Goal: Task Accomplishment & Management: Manage account settings

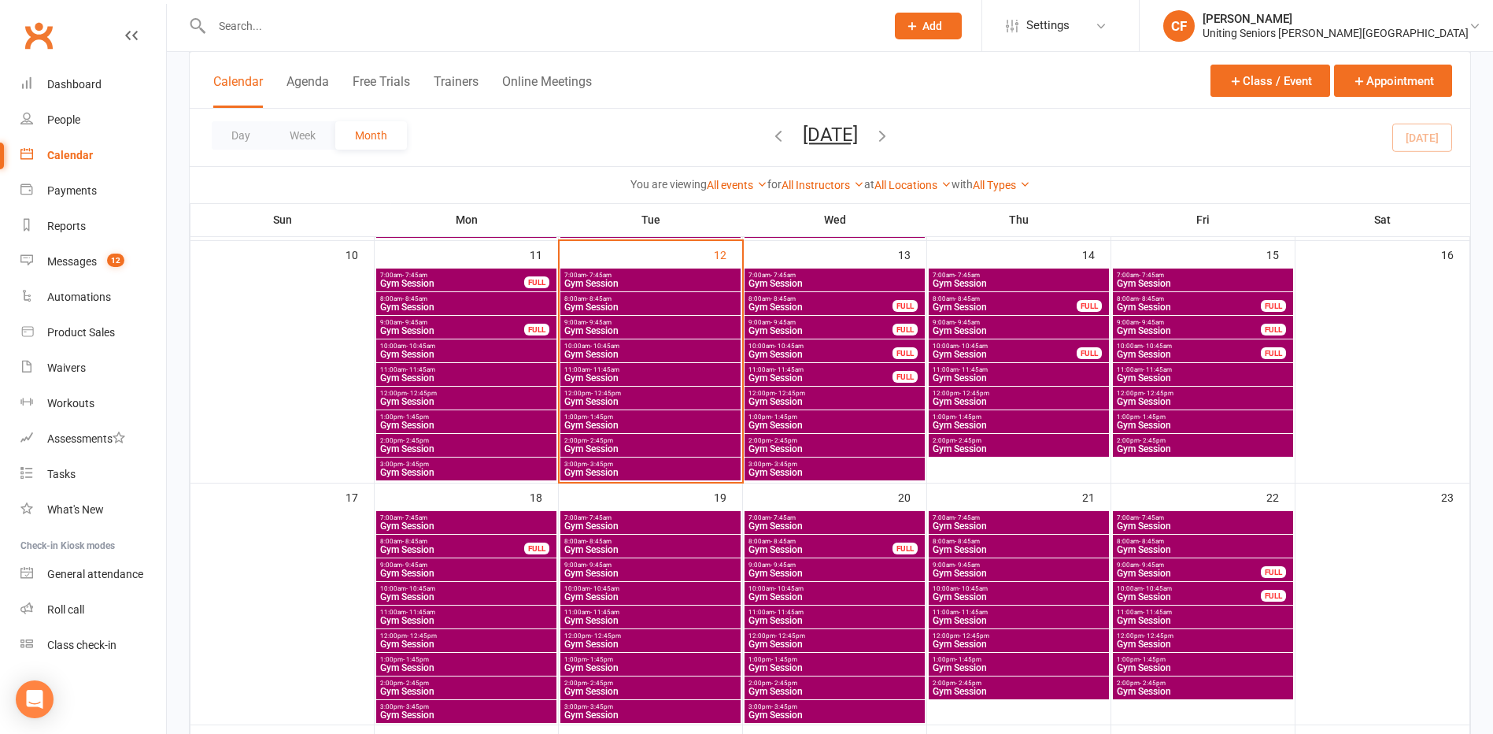
scroll to position [582, 0]
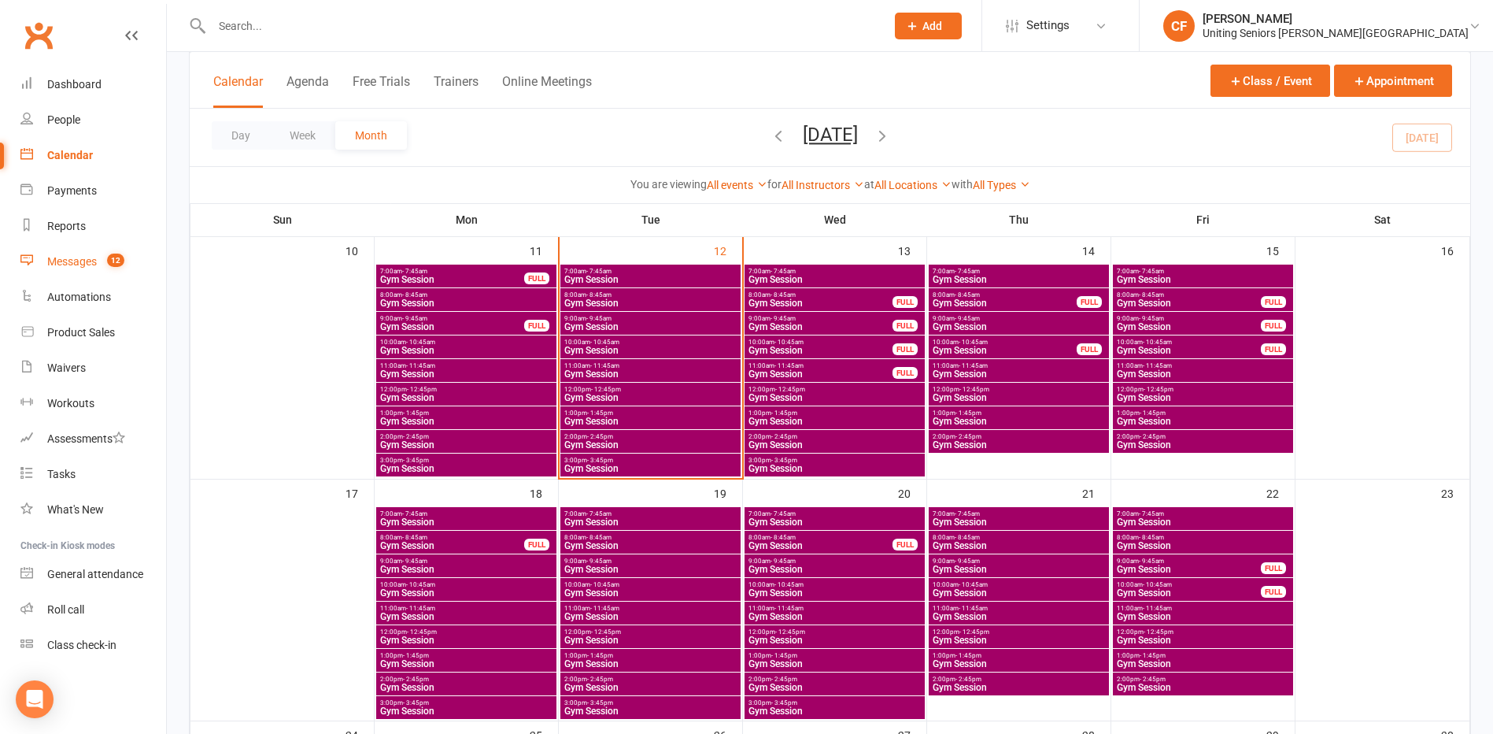
click at [98, 263] on link "Messages 12" at bounding box center [93, 261] width 146 height 35
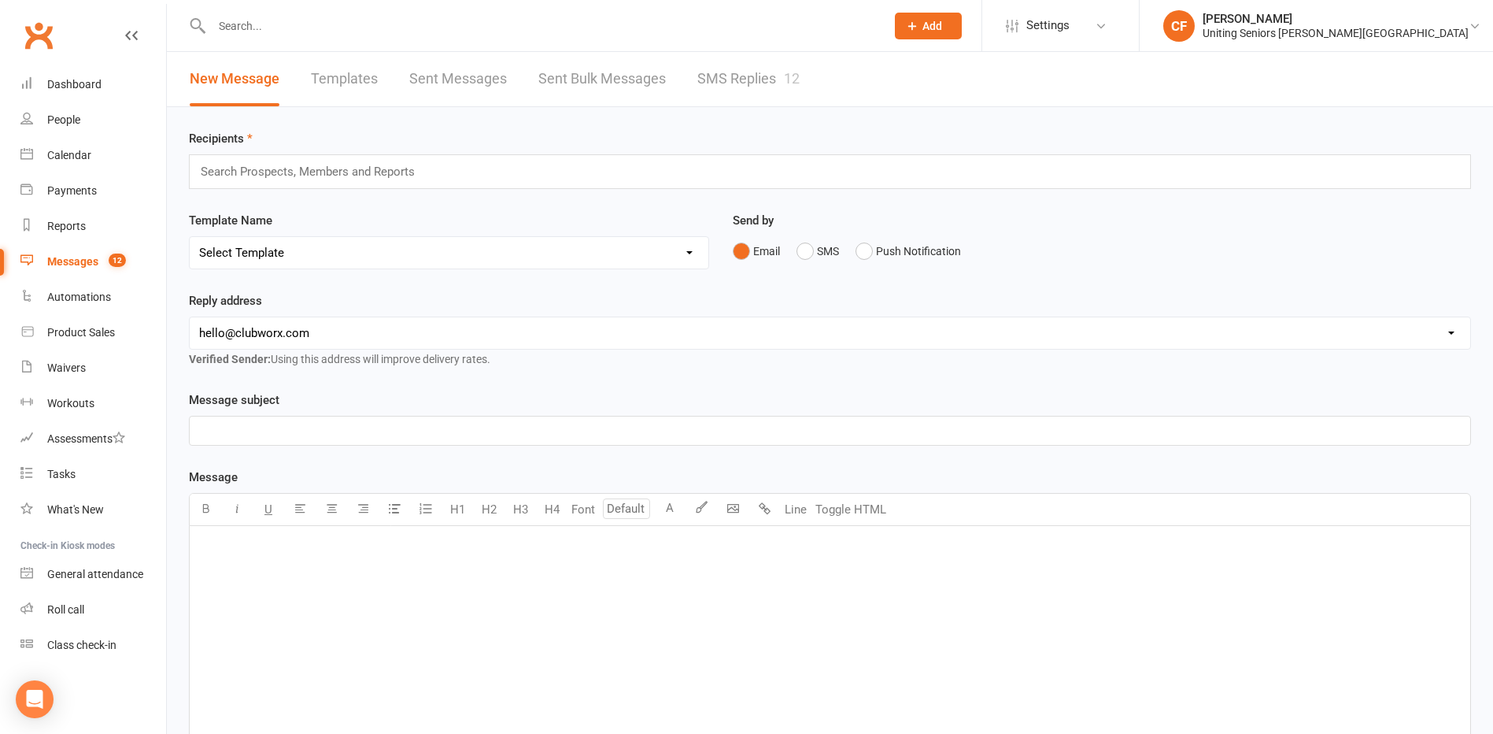
click at [776, 72] on link "SMS Replies 12" at bounding box center [748, 79] width 102 height 54
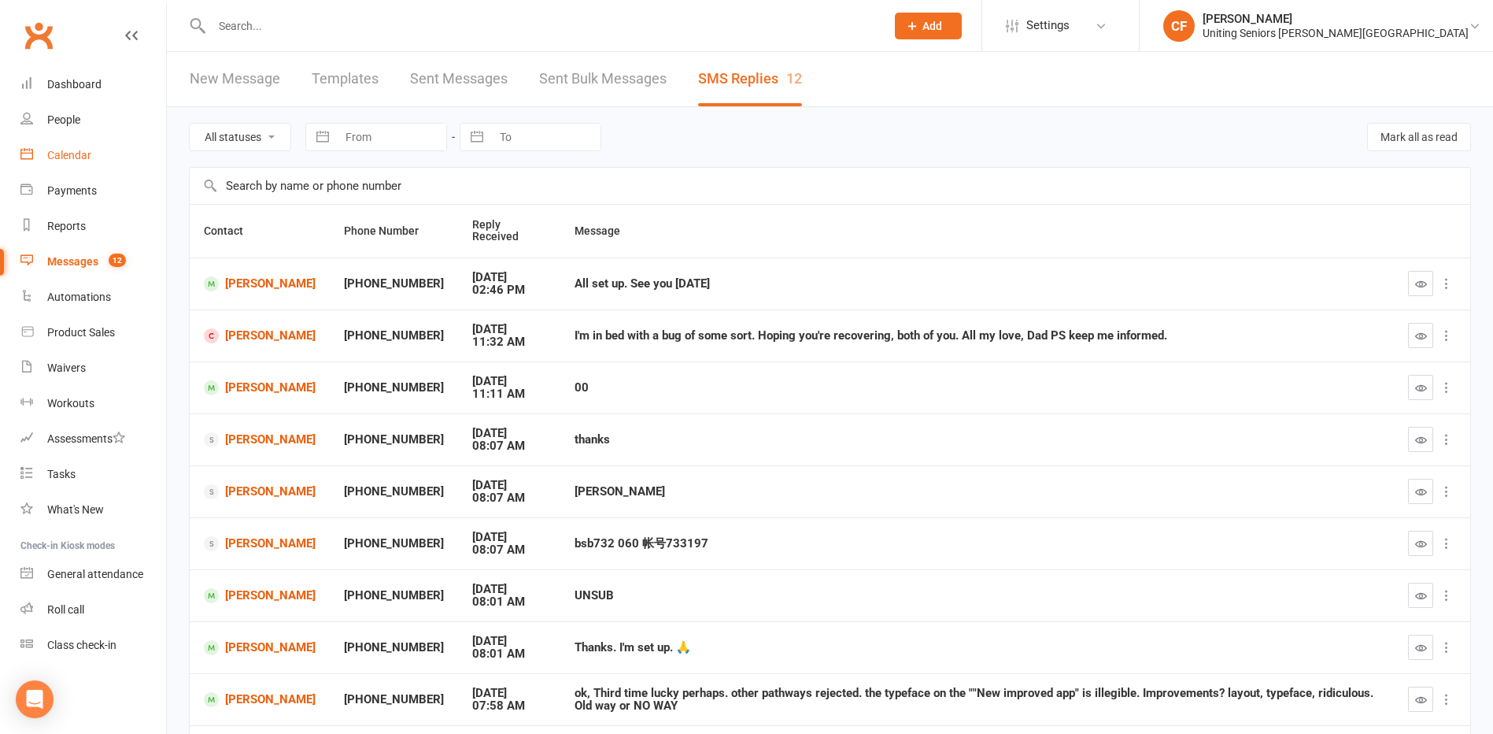
click at [60, 145] on link "Calendar" at bounding box center [93, 155] width 146 height 35
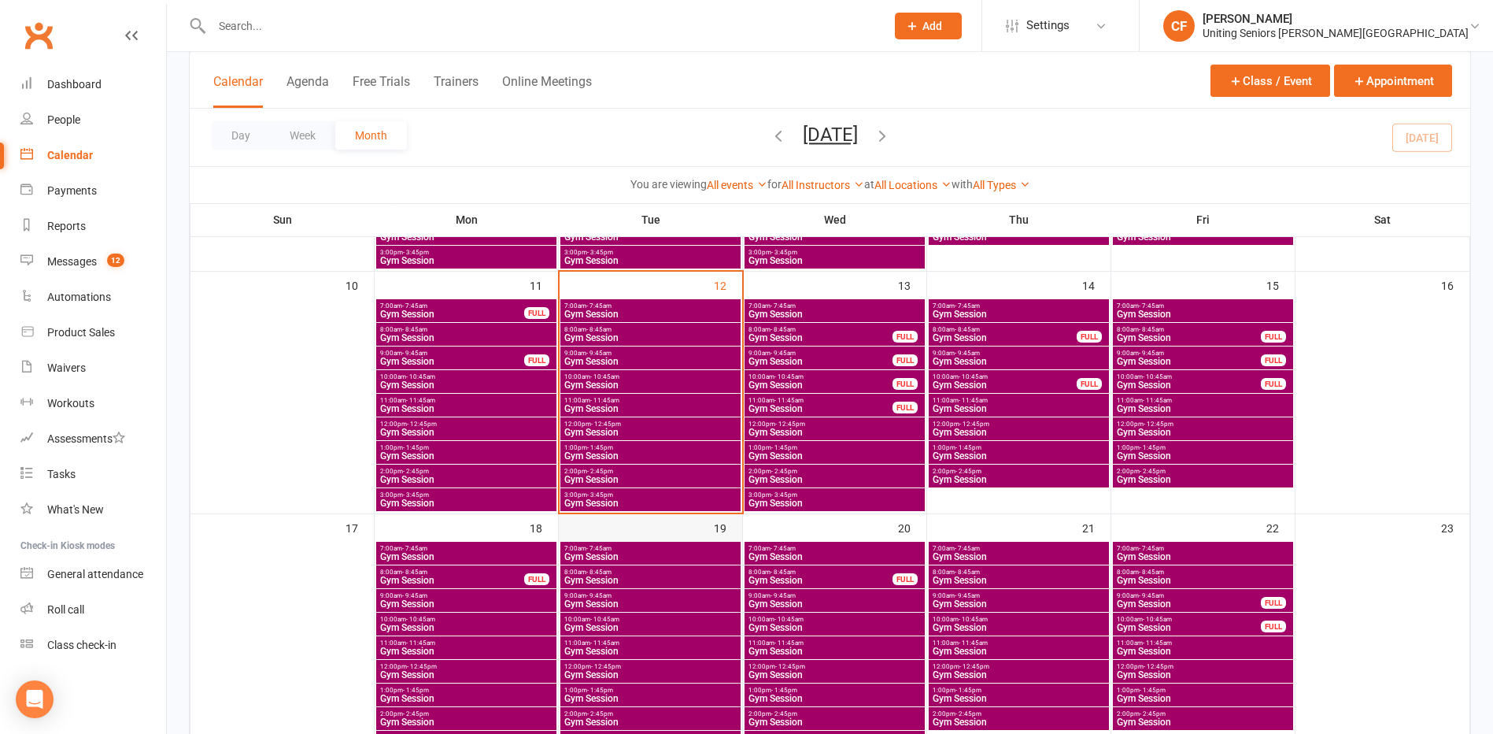
scroll to position [551, 0]
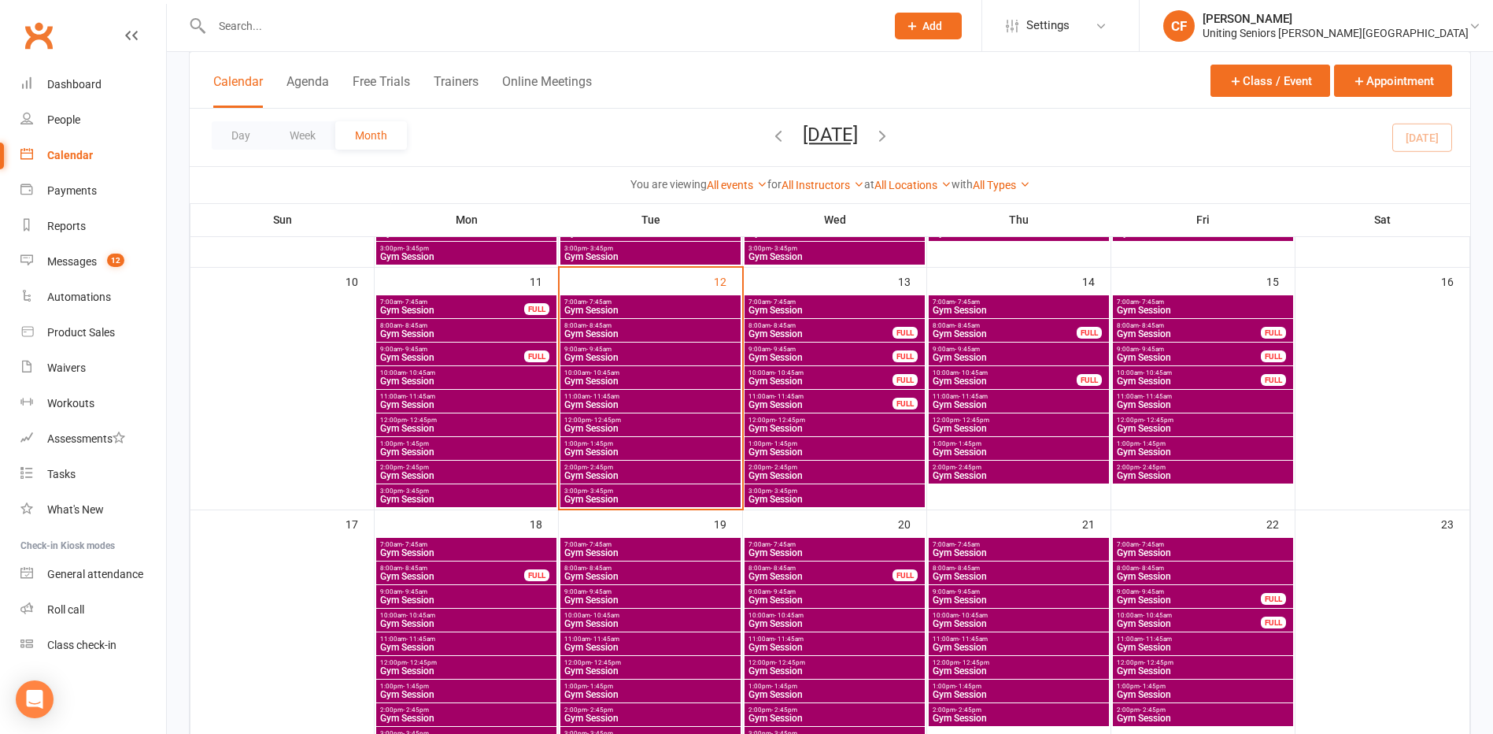
click at [573, 350] on span "9:00am - 9:45am" at bounding box center [651, 349] width 174 height 7
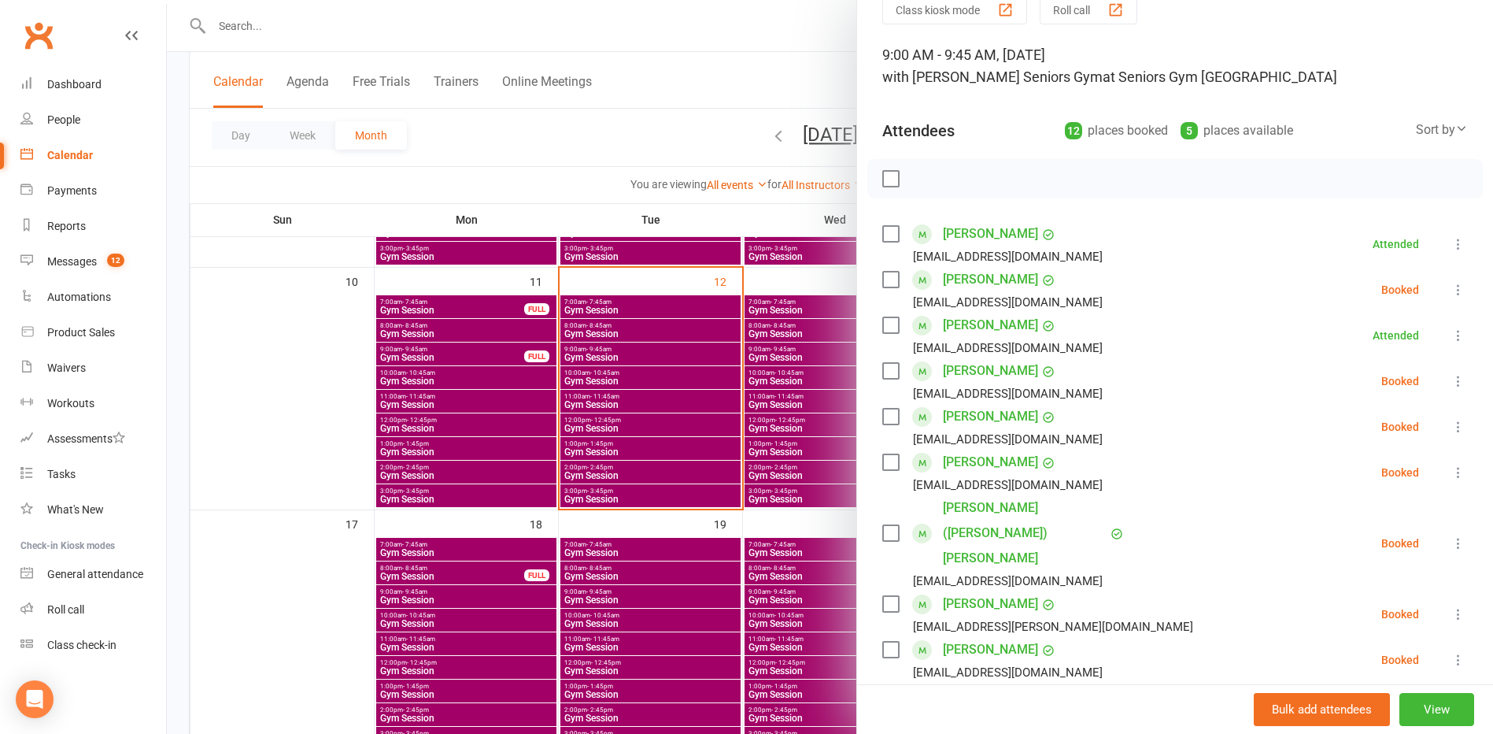
scroll to position [236, 0]
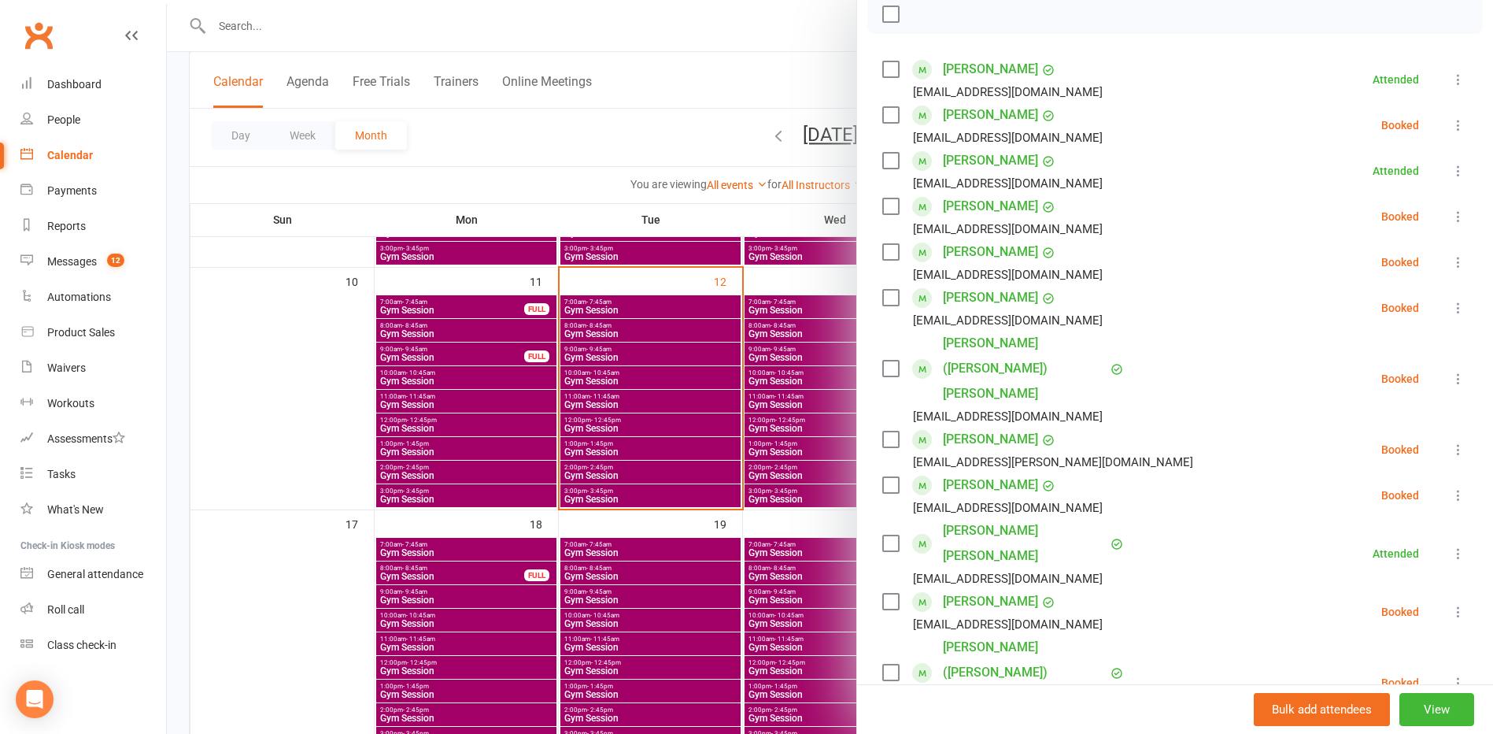
click at [683, 406] on div at bounding box center [830, 367] width 1326 height 734
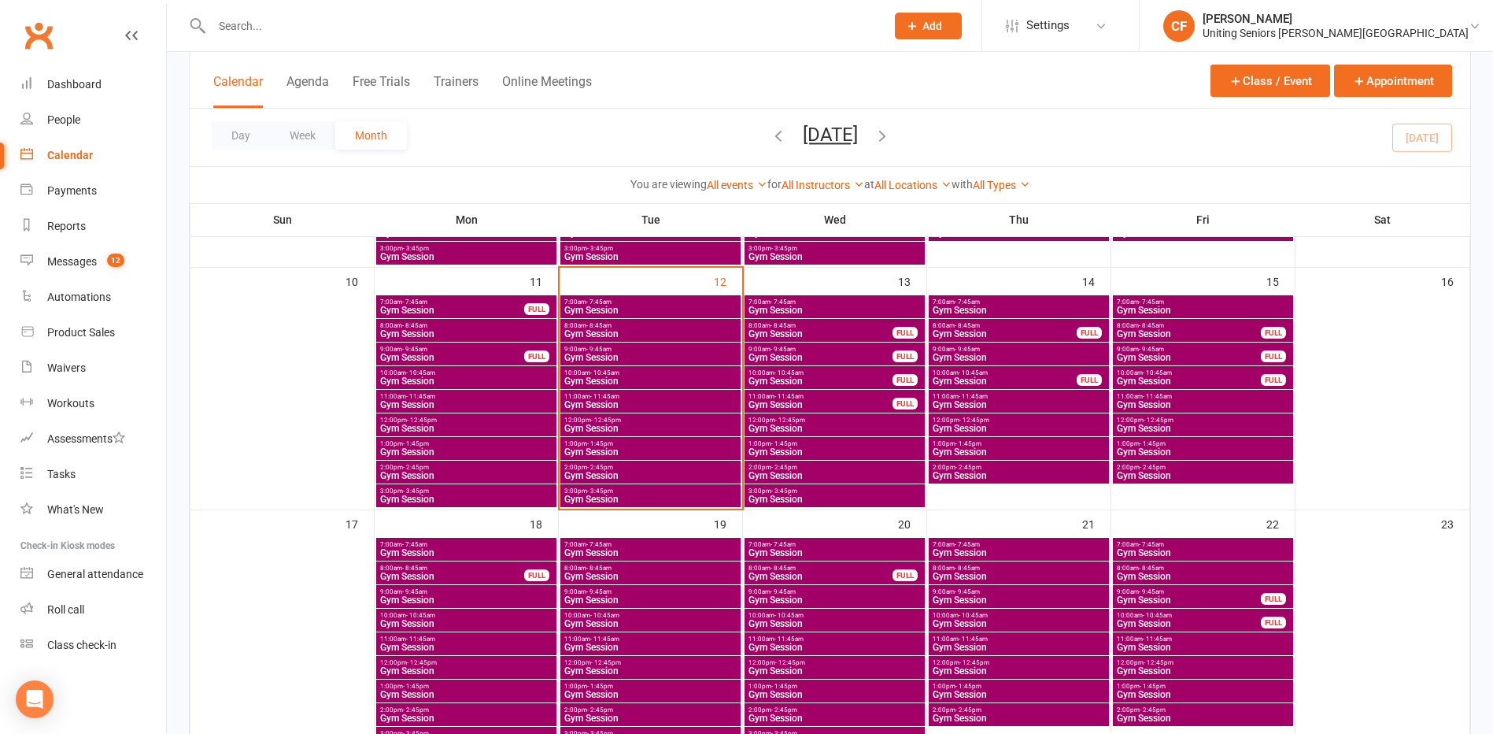
click at [598, 326] on span "- 8:45am" at bounding box center [598, 325] width 25 height 7
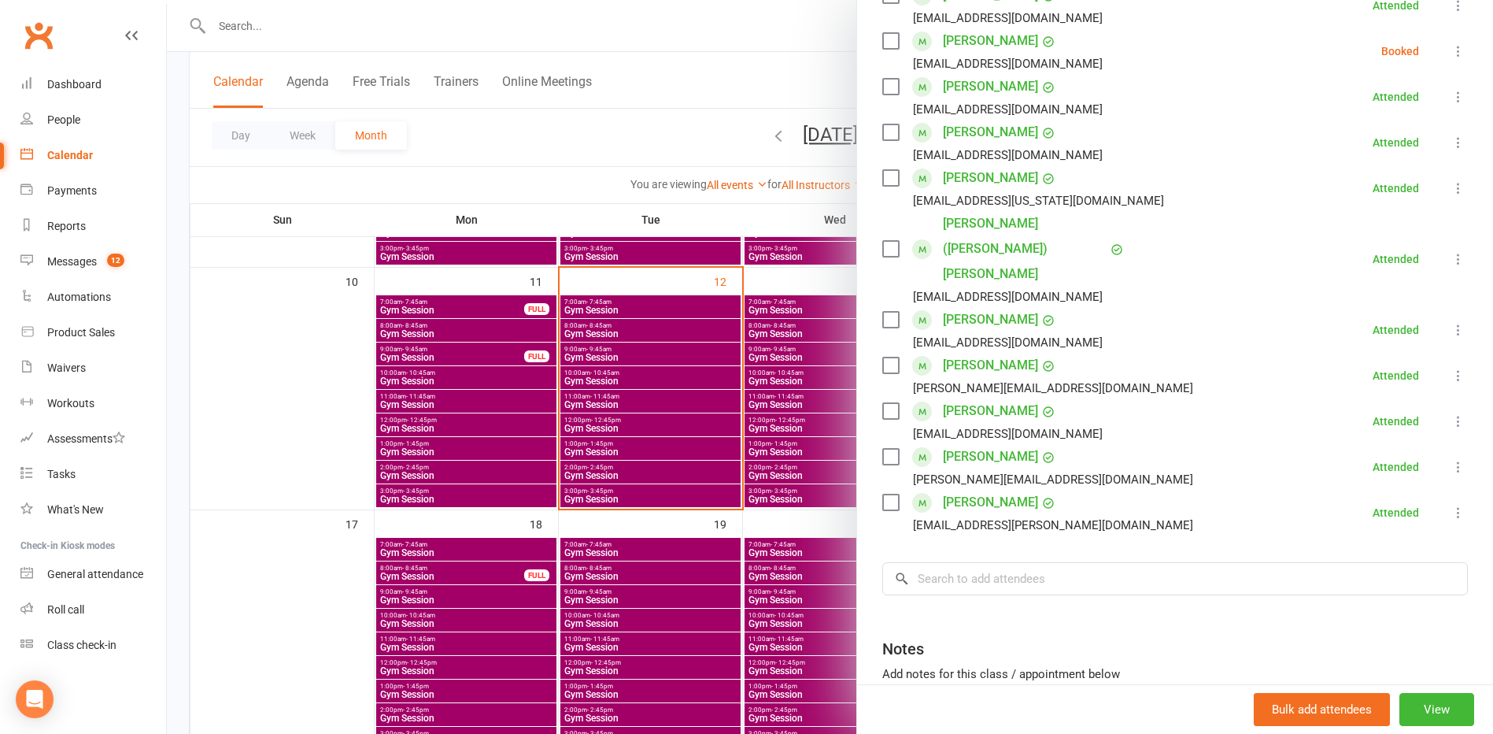
scroll to position [315, 0]
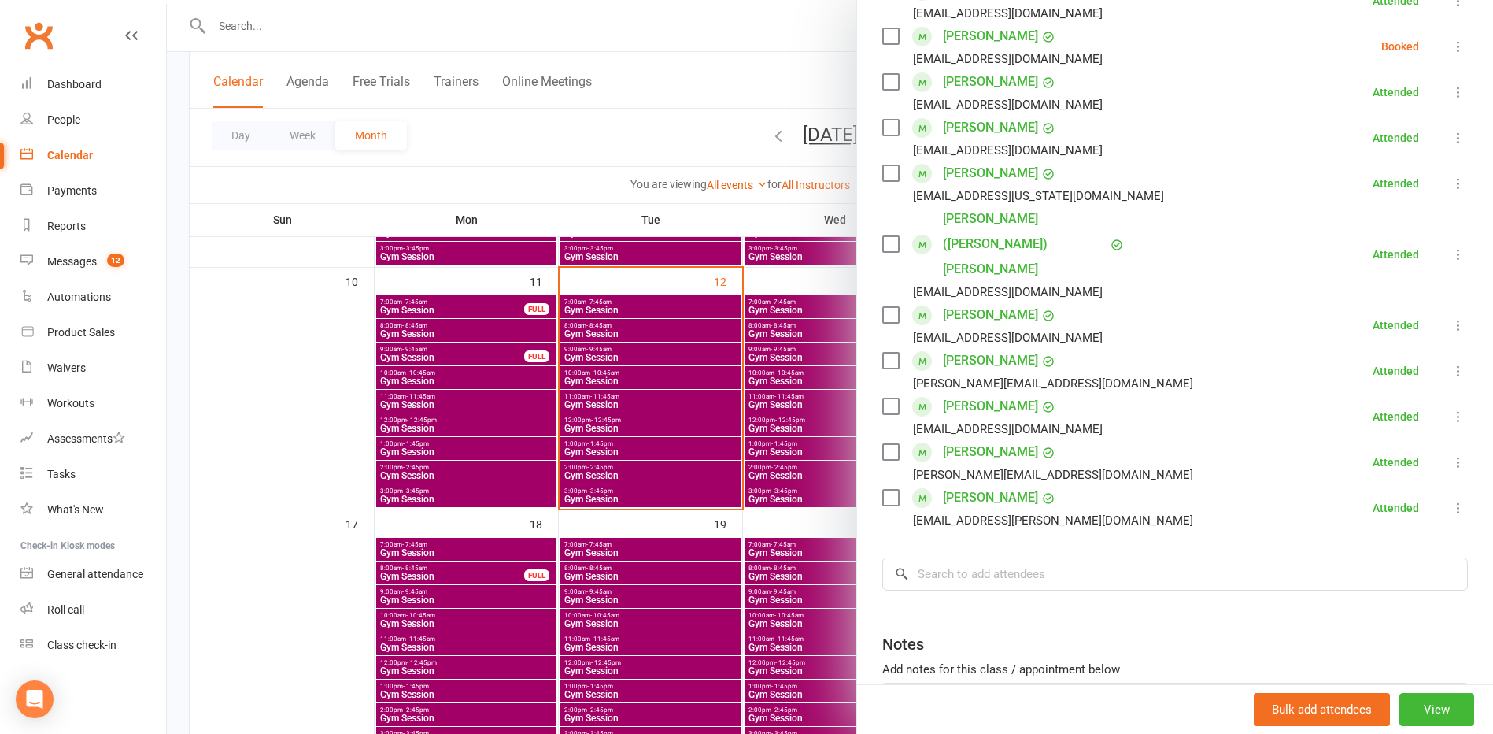
click at [246, 423] on div at bounding box center [830, 367] width 1326 height 734
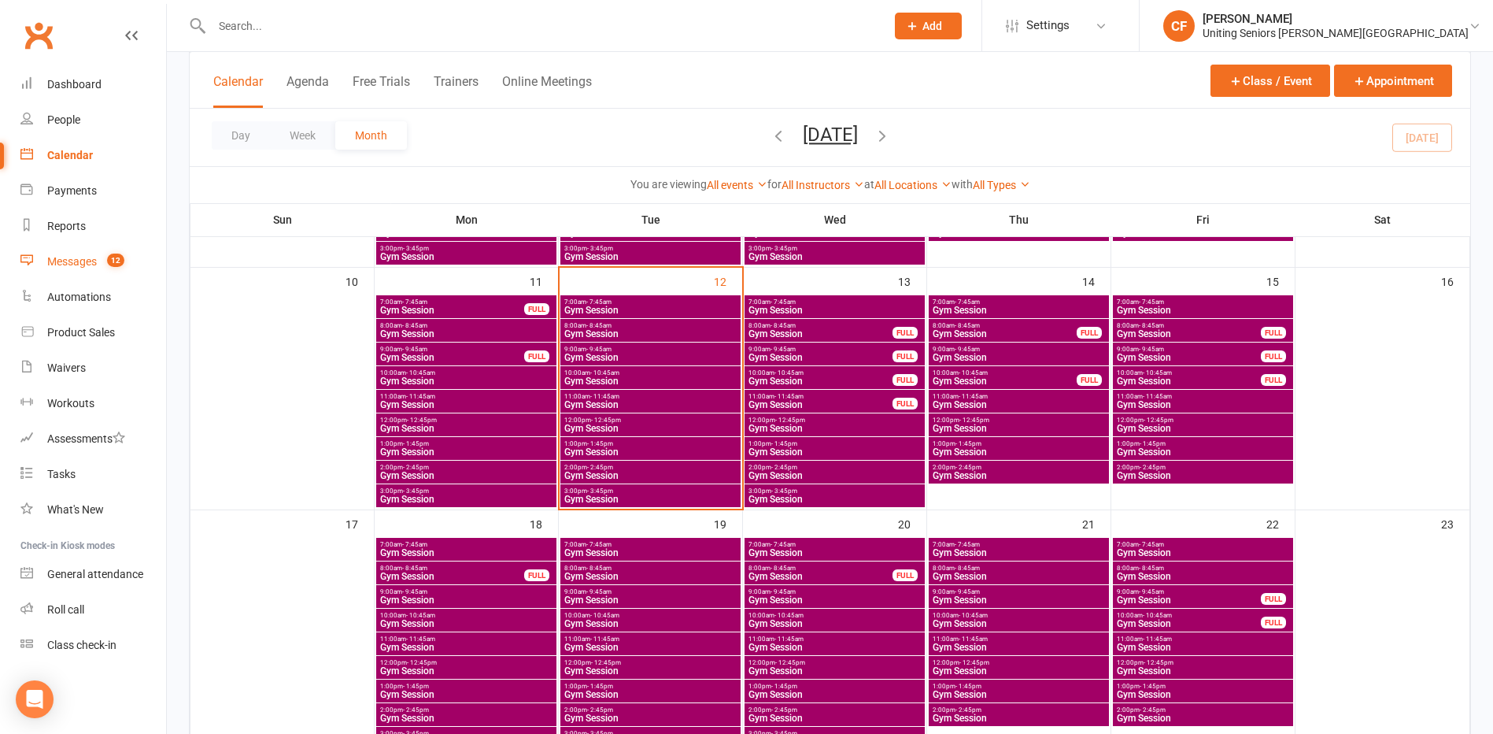
click at [103, 257] on count-badge "12" at bounding box center [111, 261] width 25 height 13
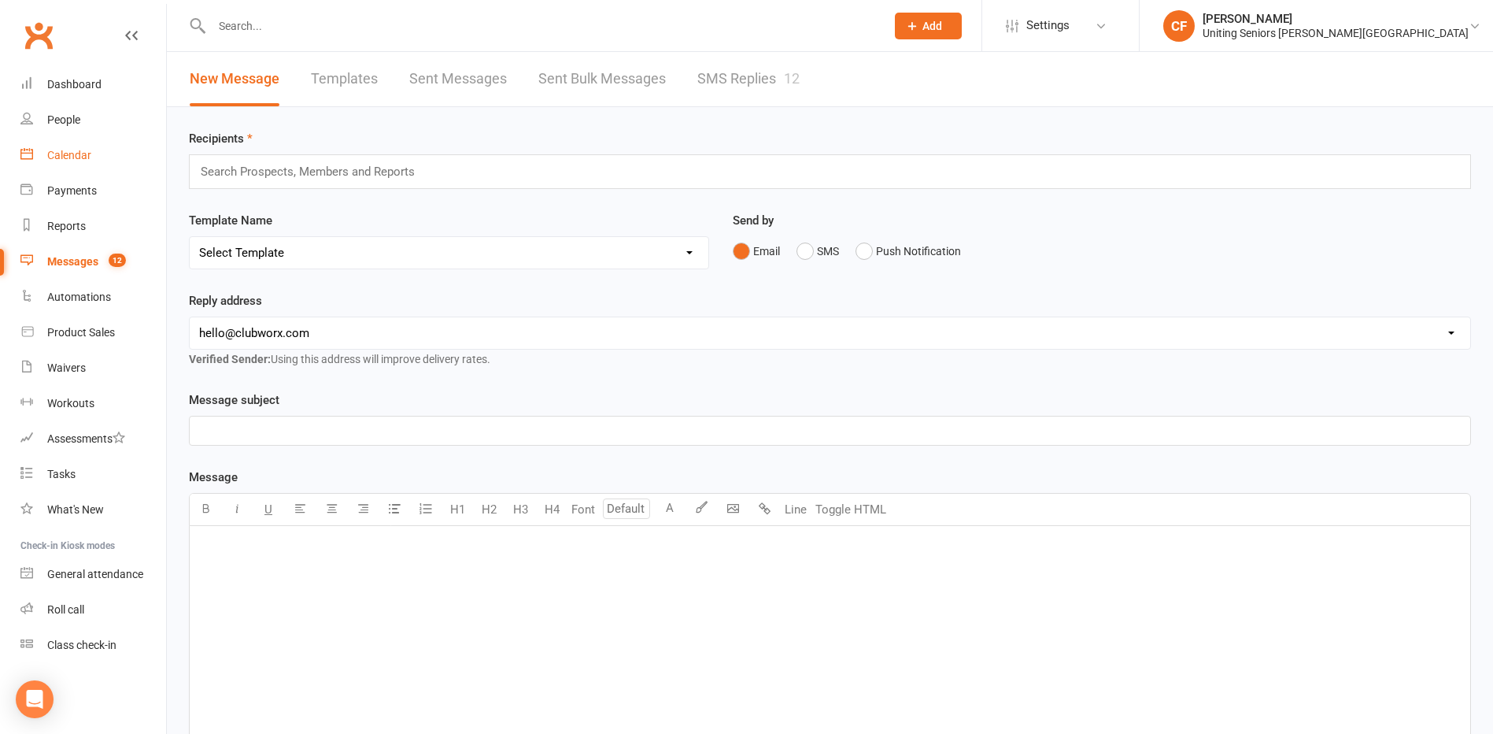
click at [70, 154] on div "Calendar" at bounding box center [69, 155] width 44 height 13
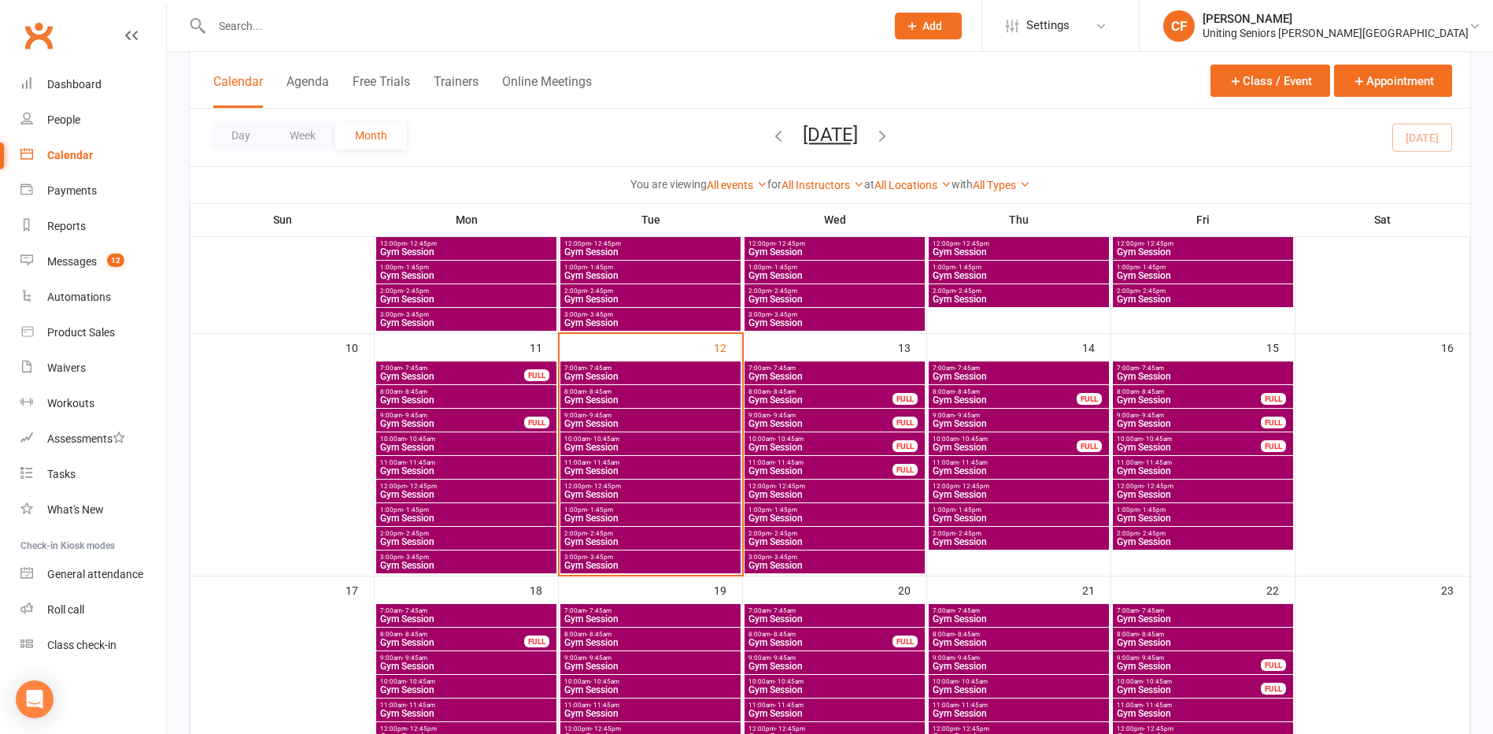
scroll to position [551, 0]
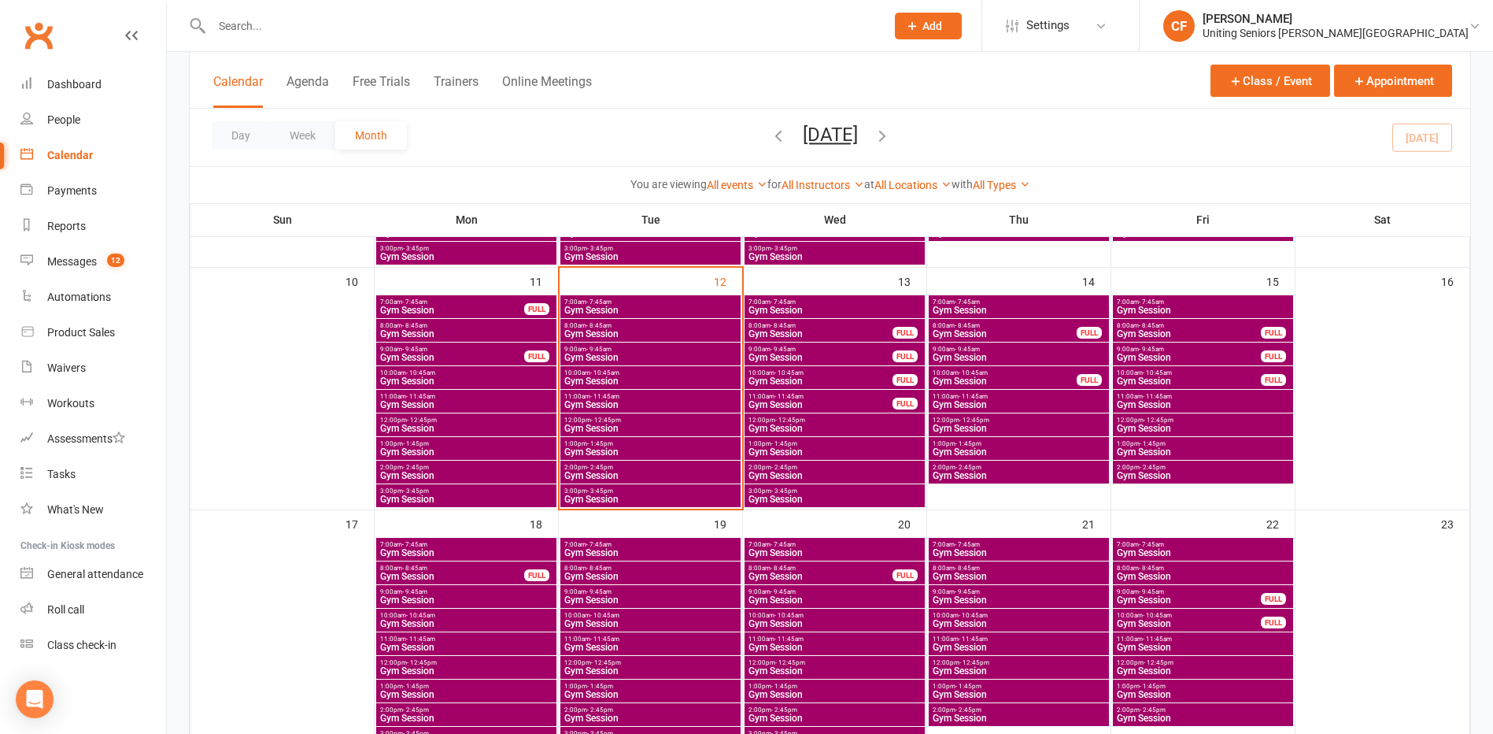
click at [1124, 119] on div "Day Week Month [DATE] [DATE] Sun Mon Tue Wed Thu Fri Sat 27 28 29 30 31 01 02 0…" at bounding box center [830, 137] width 1281 height 57
click at [365, 35] on input "text" at bounding box center [541, 26] width 668 height 22
paste input "[PERSON_NAME]"
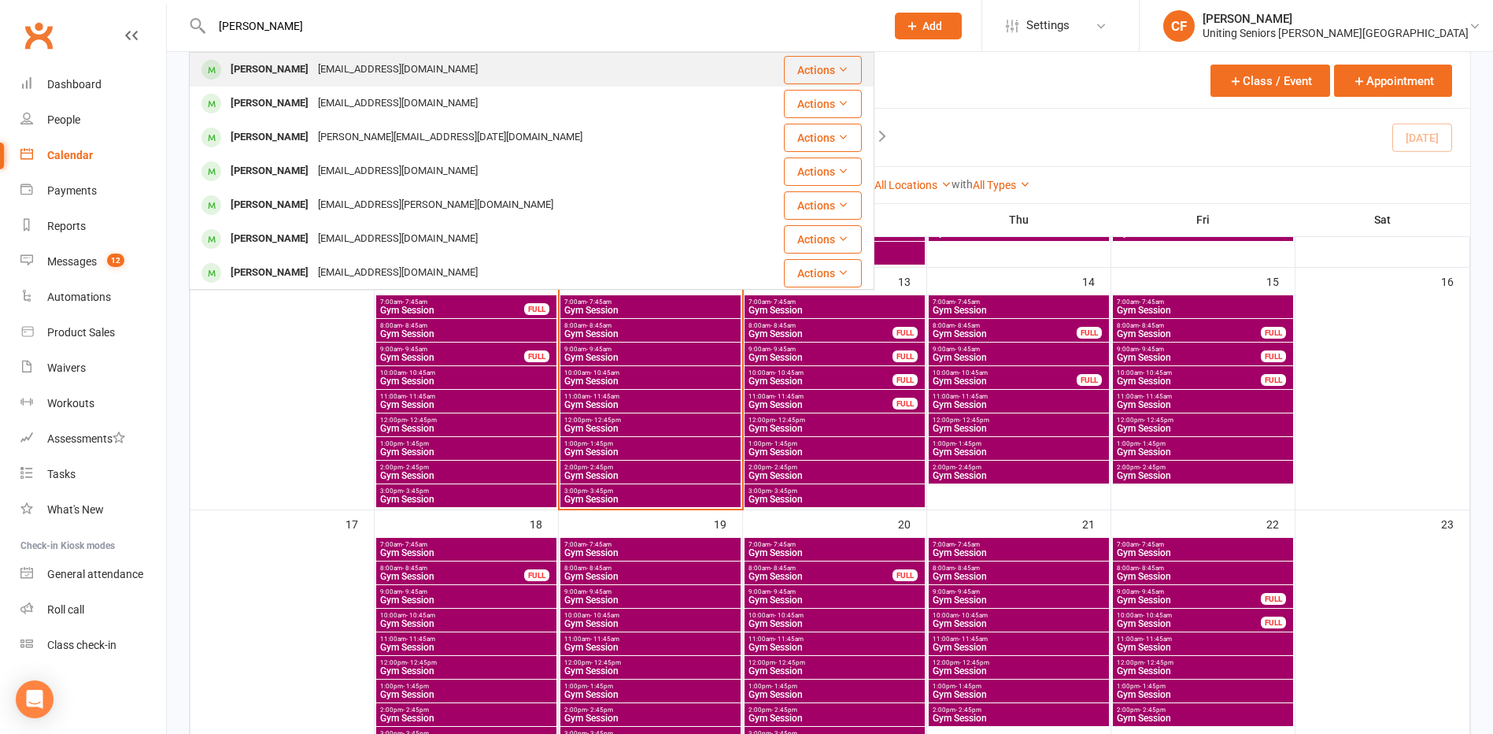
type input "[PERSON_NAME]"
click at [402, 62] on div "[EMAIL_ADDRESS][DOMAIN_NAME]" at bounding box center [397, 69] width 169 height 23
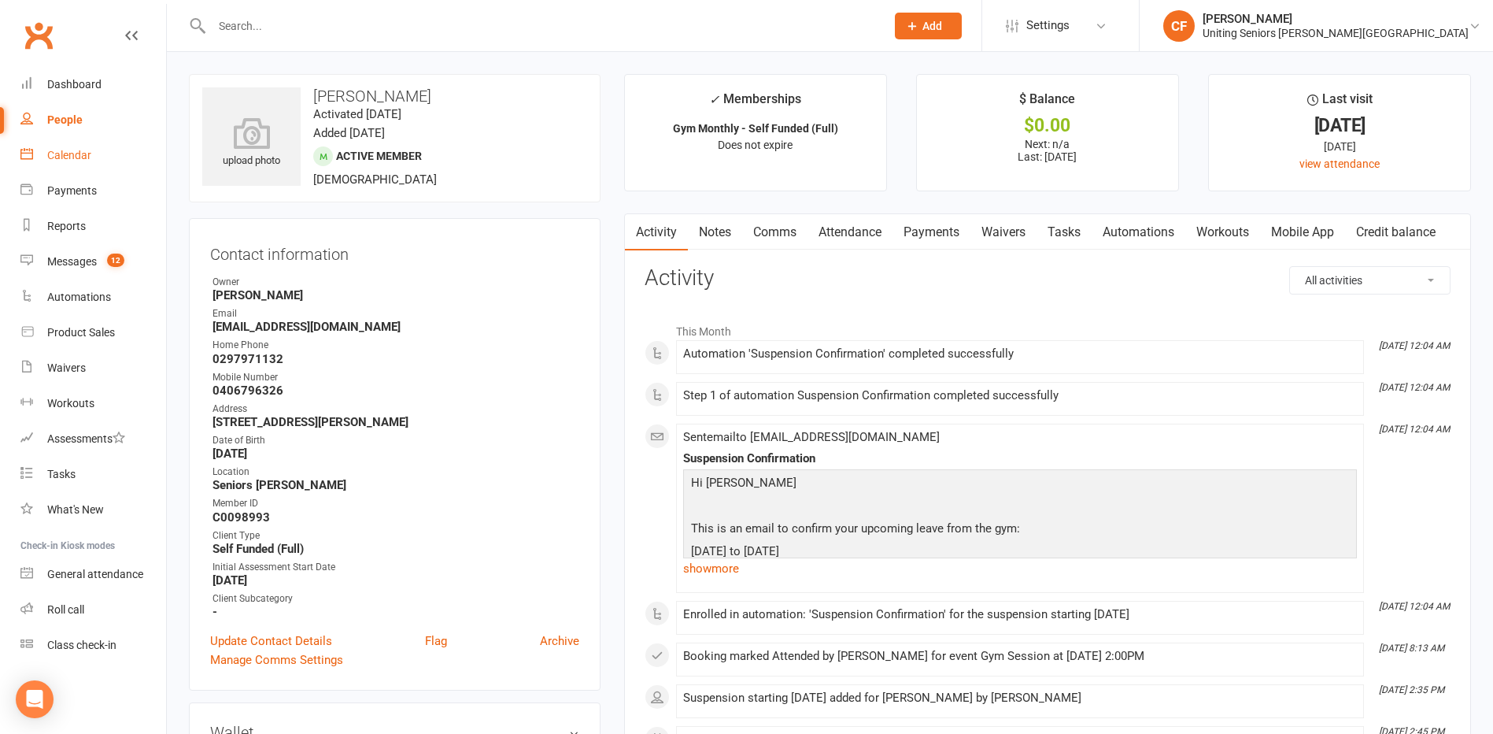
click at [82, 156] on div "Calendar" at bounding box center [69, 155] width 44 height 13
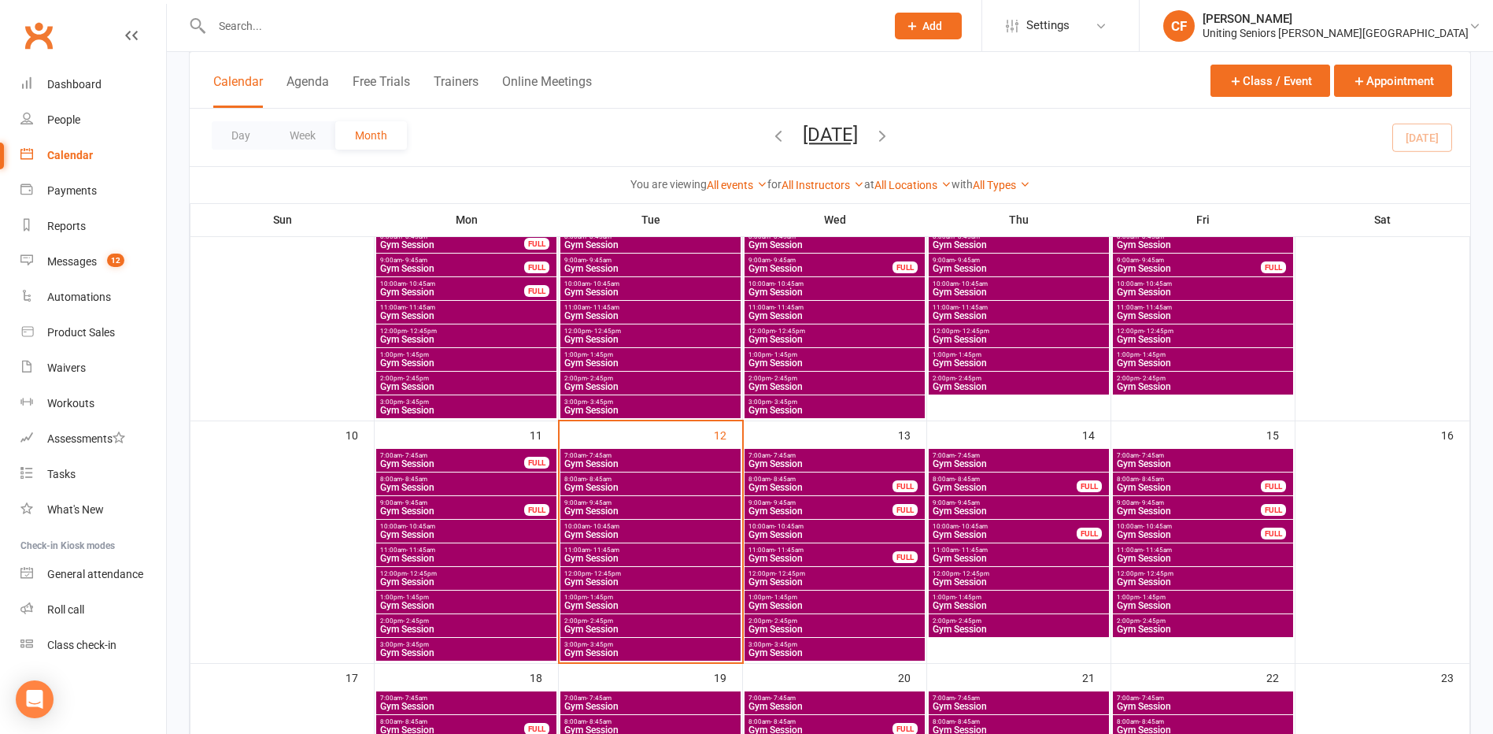
scroll to position [472, 0]
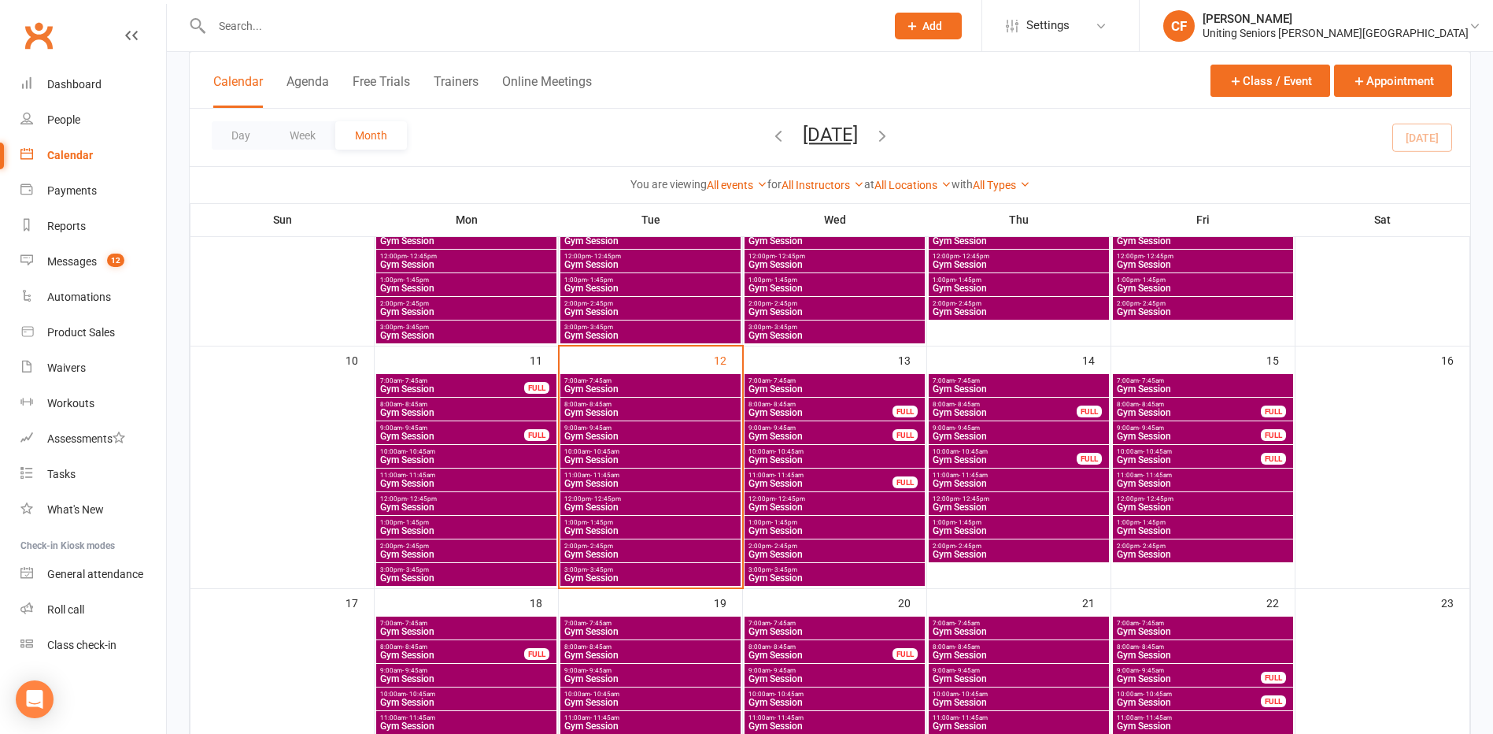
click at [652, 546] on span "2:00pm - 2:45pm" at bounding box center [651, 545] width 174 height 7
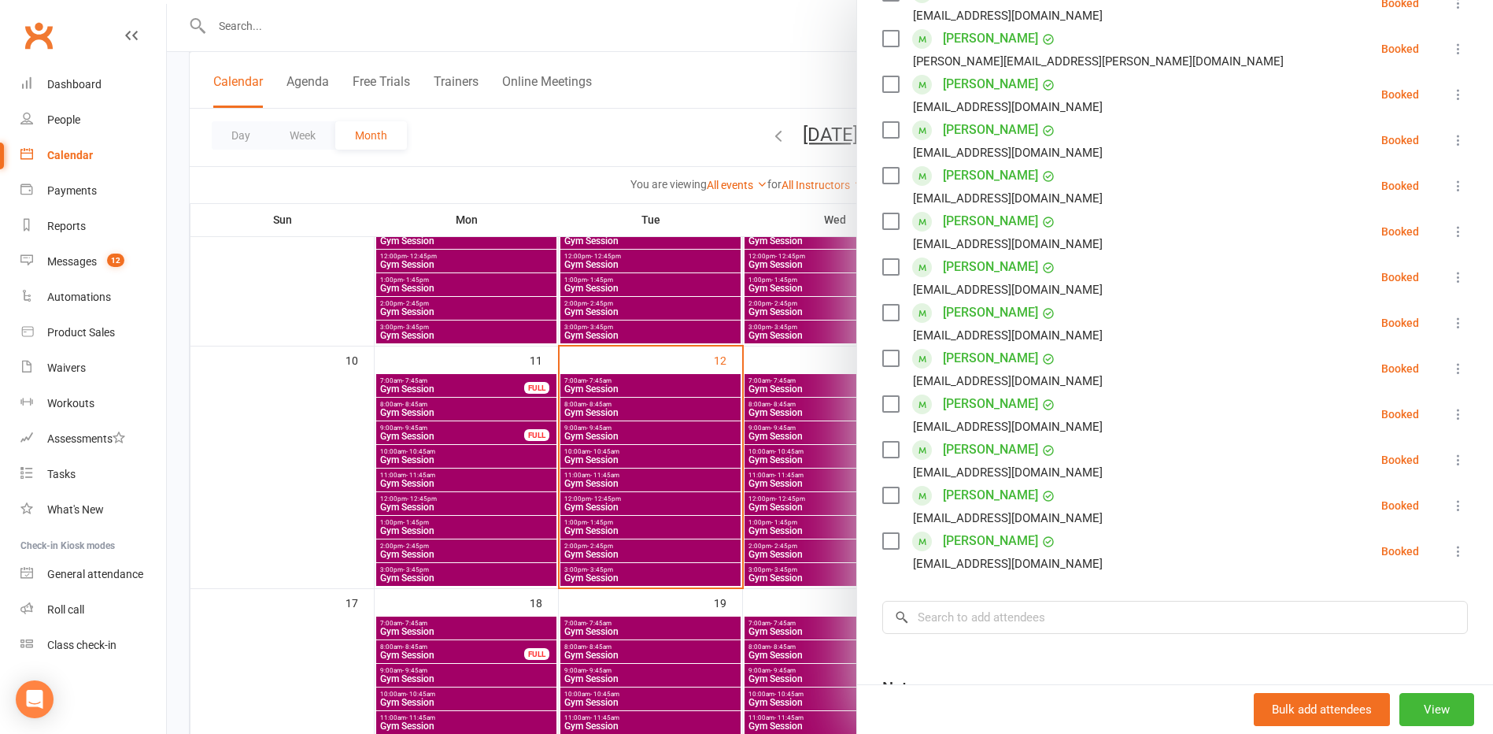
scroll to position [315, 0]
click at [1451, 503] on icon at bounding box center [1459, 503] width 16 height 16
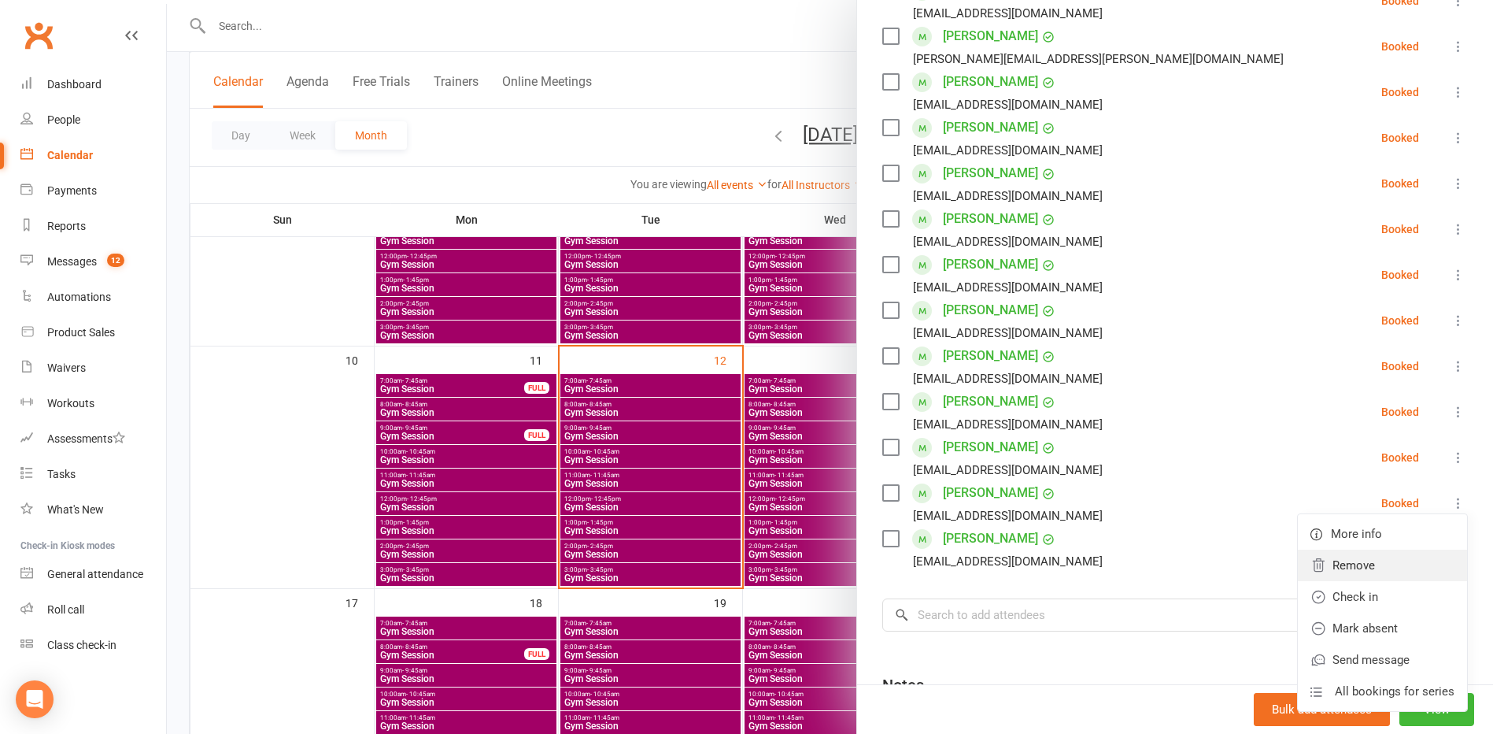
click at [1374, 570] on link "Remove" at bounding box center [1382, 564] width 169 height 31
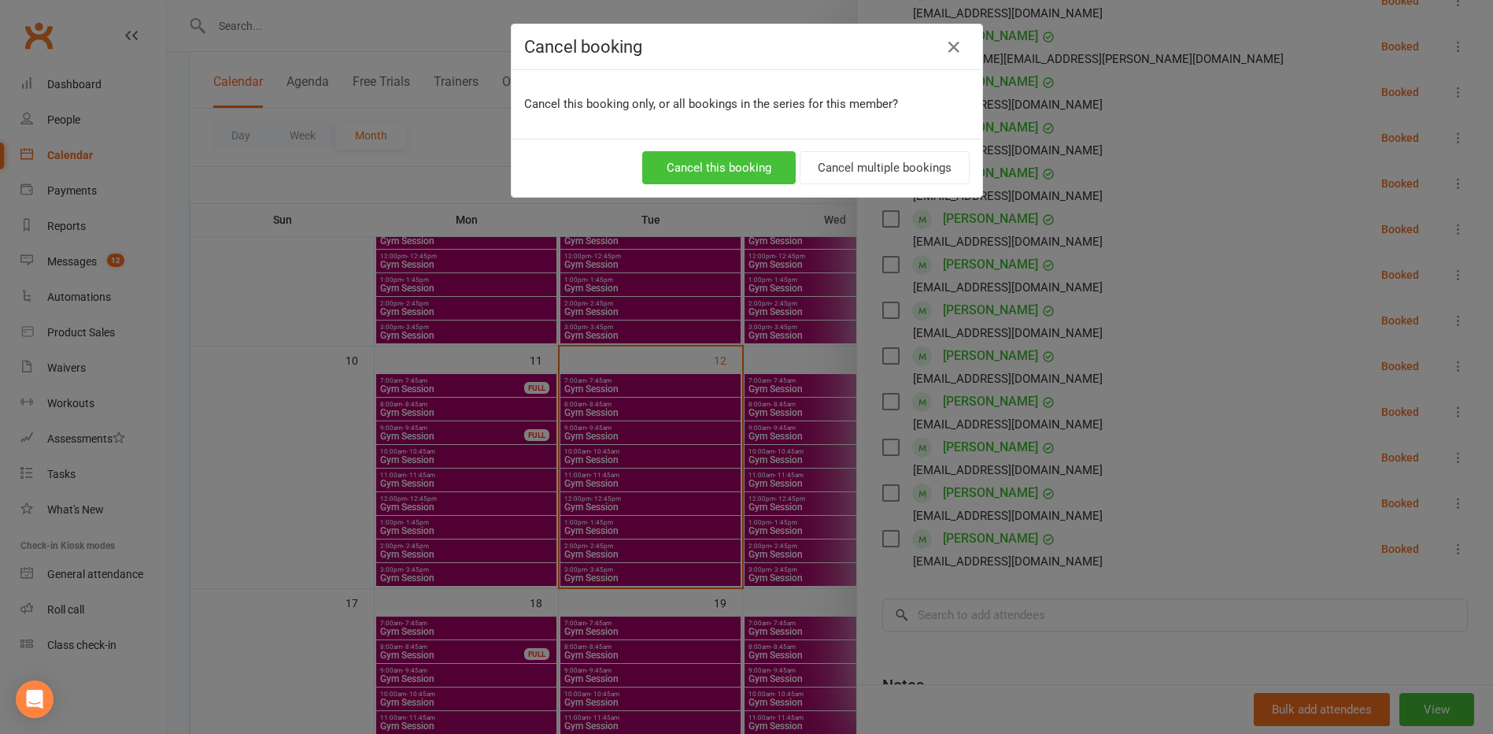
click at [753, 175] on button "Cancel this booking" at bounding box center [719, 167] width 154 height 33
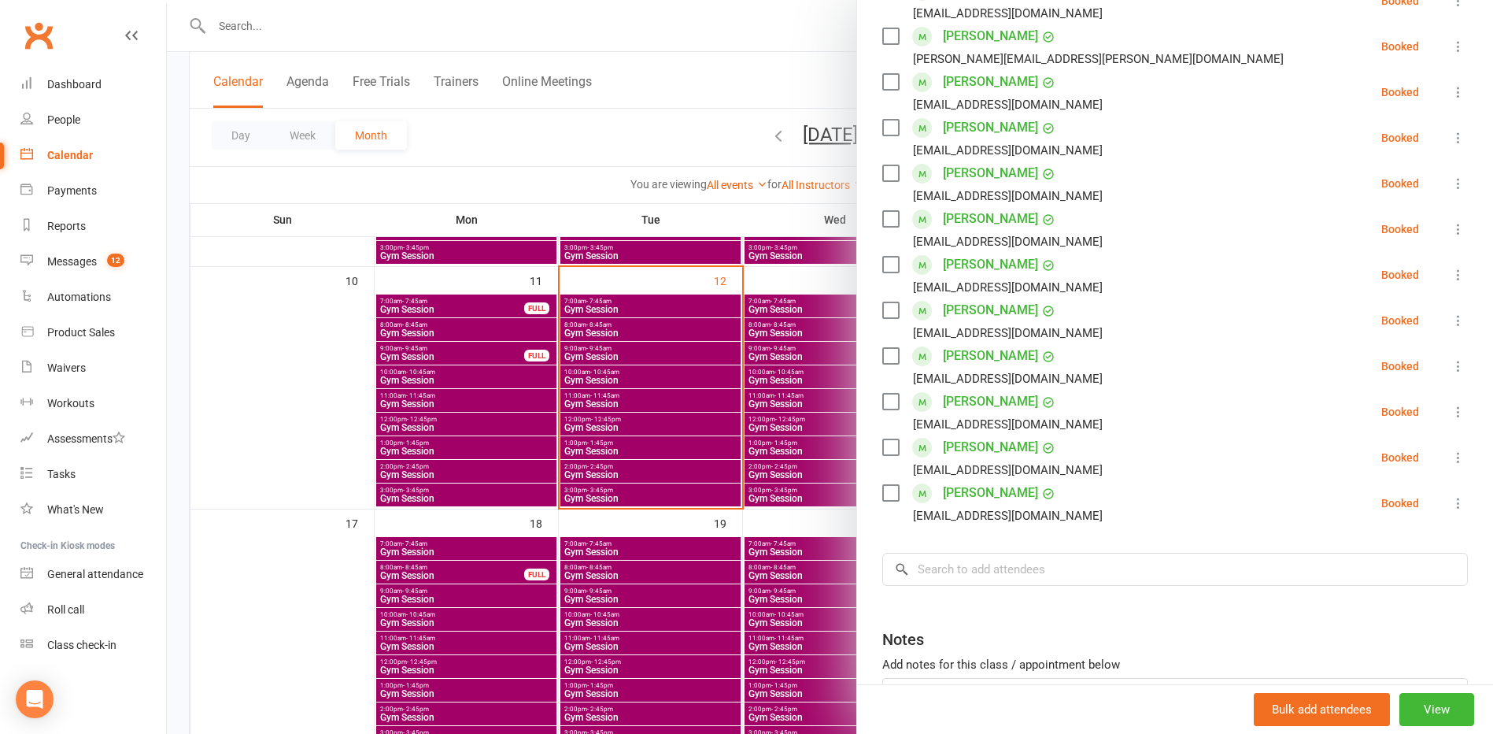
scroll to position [551, 0]
click at [229, 295] on div at bounding box center [830, 367] width 1326 height 734
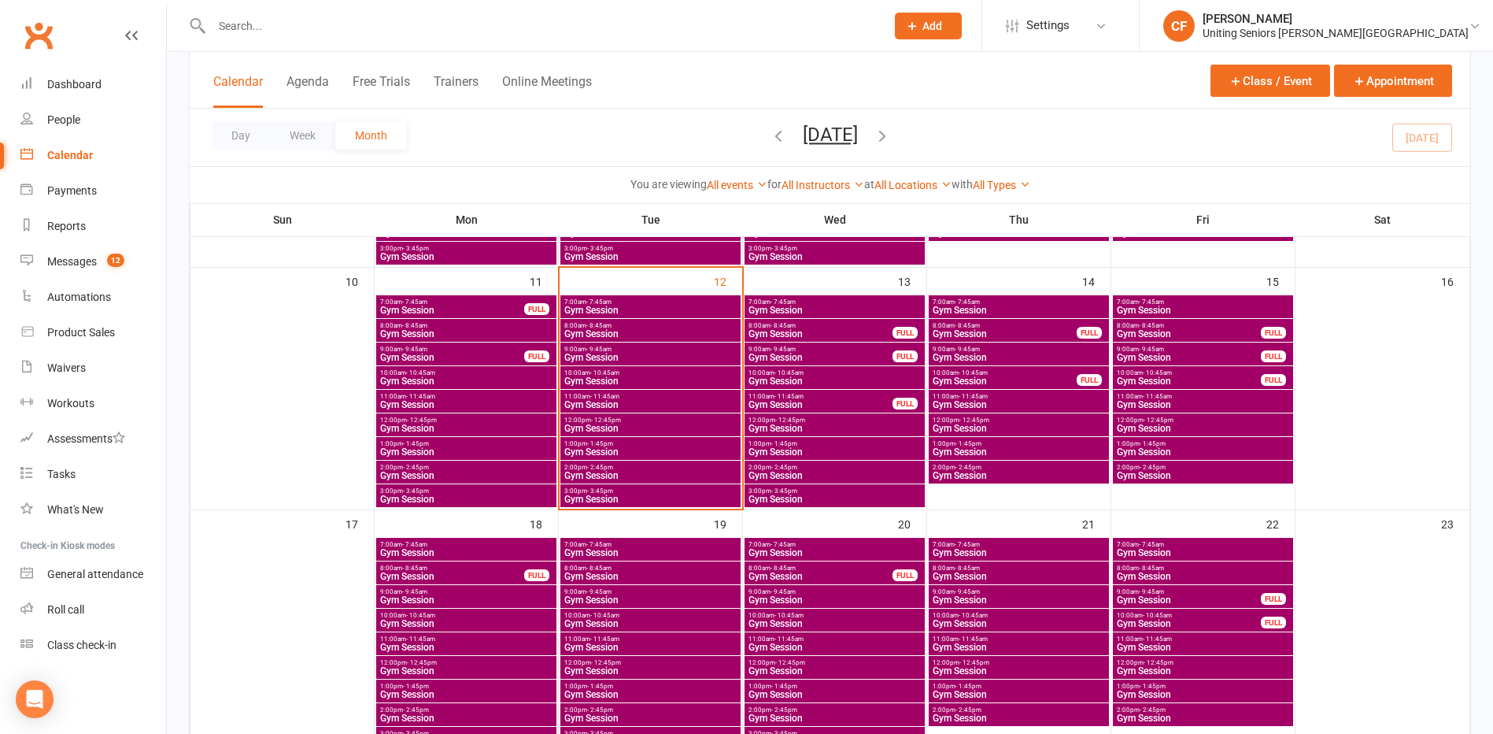
click at [596, 376] on span "Gym Session" at bounding box center [651, 380] width 174 height 9
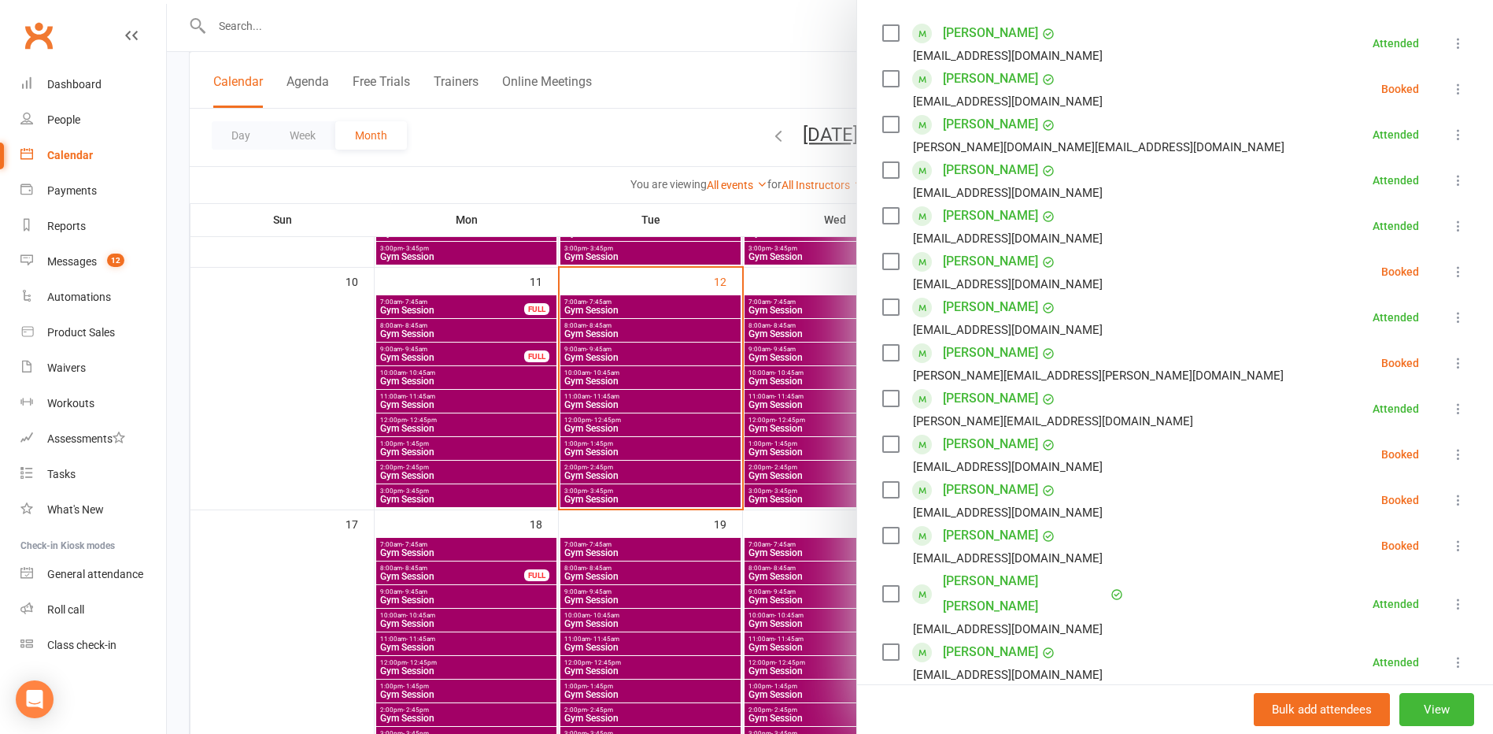
scroll to position [236, 0]
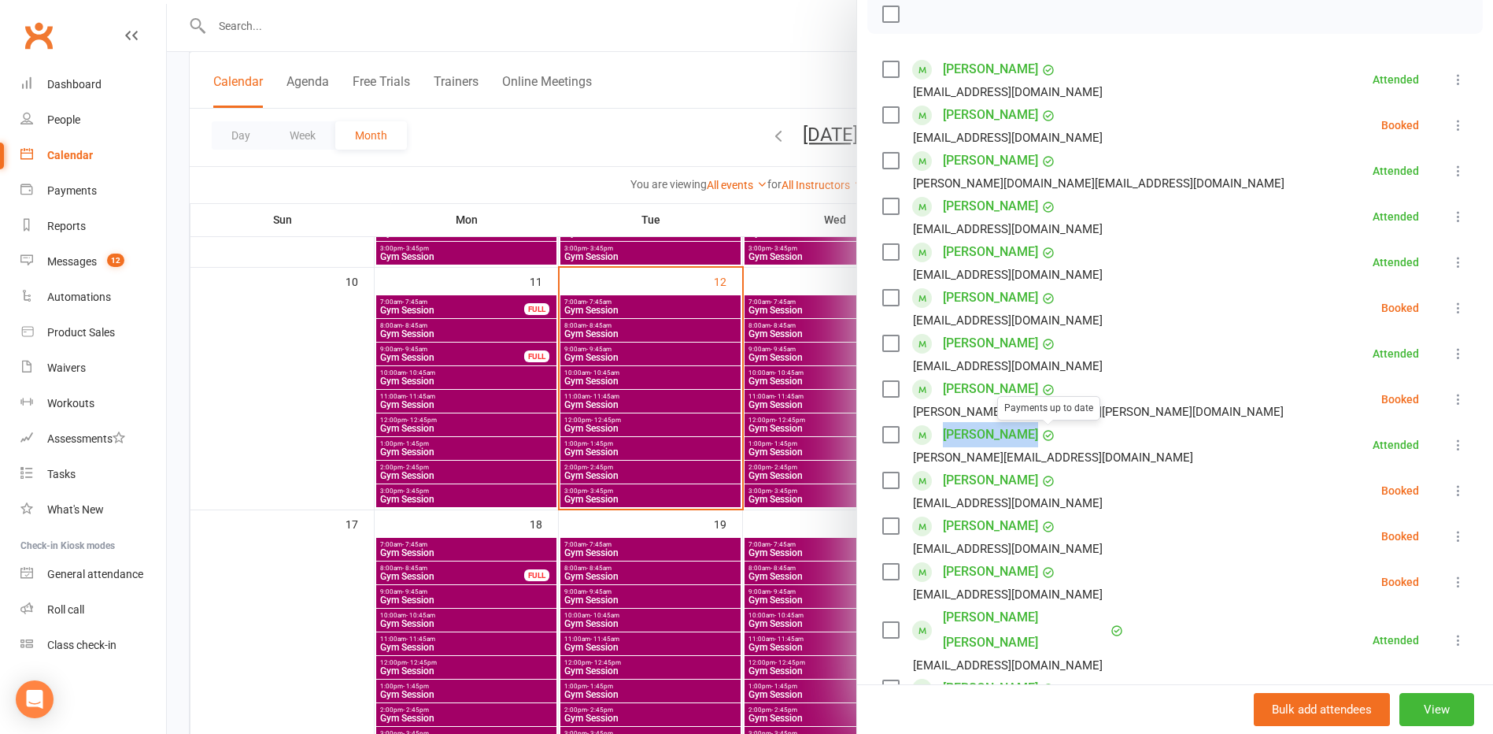
drag, startPoint x: 958, startPoint y: 437, endPoint x: 1033, endPoint y: 435, distance: 74.8
click at [1033, 435] on div "[PERSON_NAME] Payments up to date [PERSON_NAME][EMAIL_ADDRESS][DOMAIN_NAME]" at bounding box center [1040, 445] width 317 height 46
copy div "[PERSON_NAME]"
click at [690, 135] on div at bounding box center [830, 367] width 1326 height 734
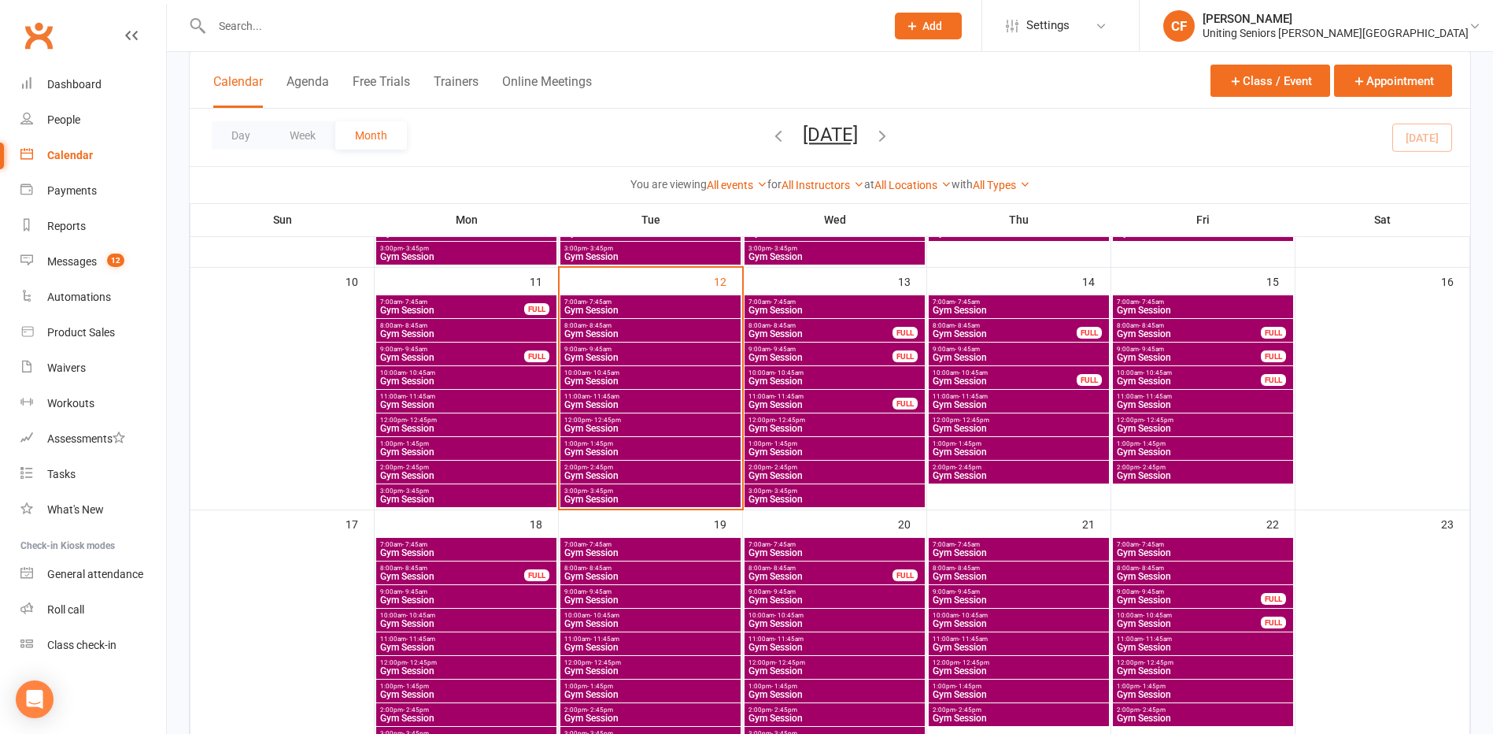
click at [827, 386] on div "10:00am - 10:45am Gym Session" at bounding box center [835, 377] width 180 height 23
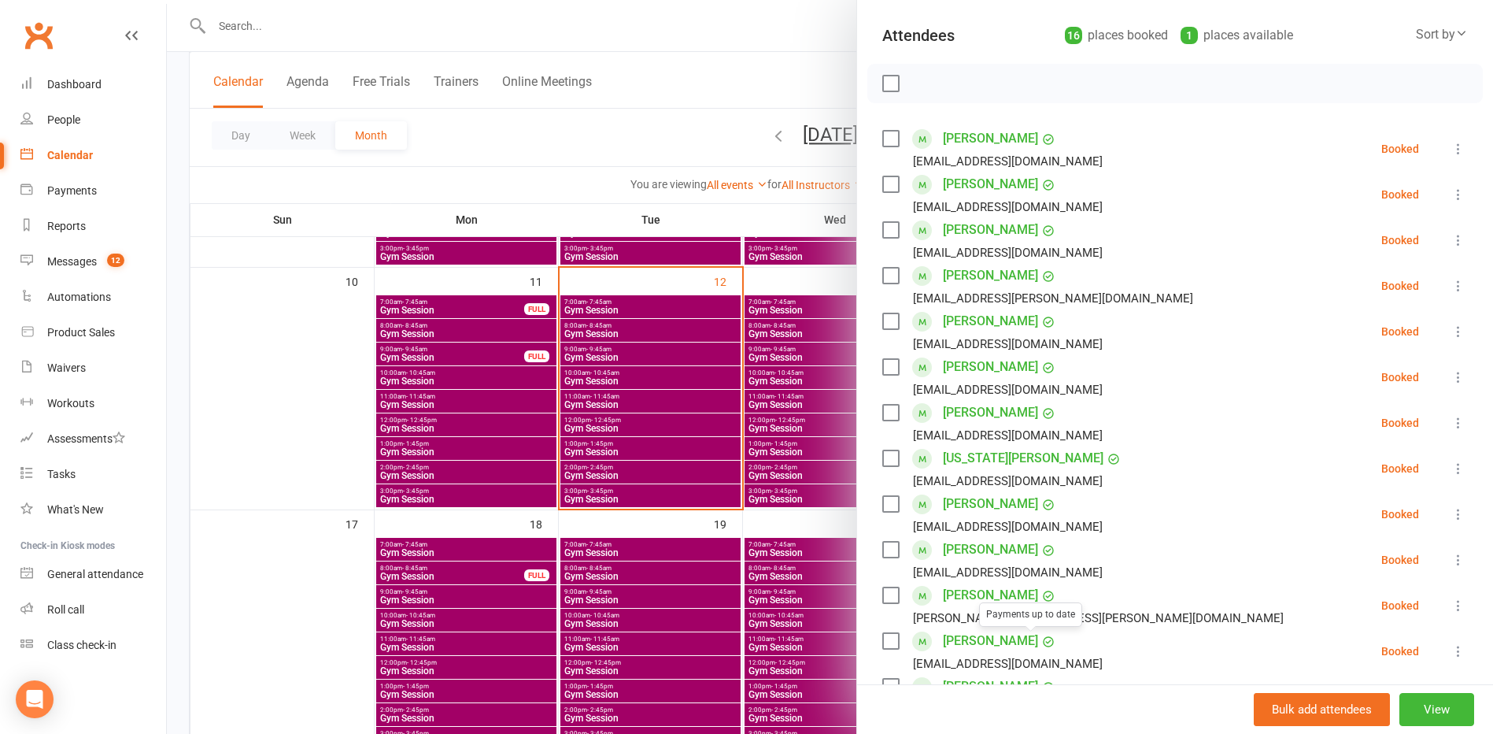
scroll to position [157, 0]
